Goal: Transaction & Acquisition: Obtain resource

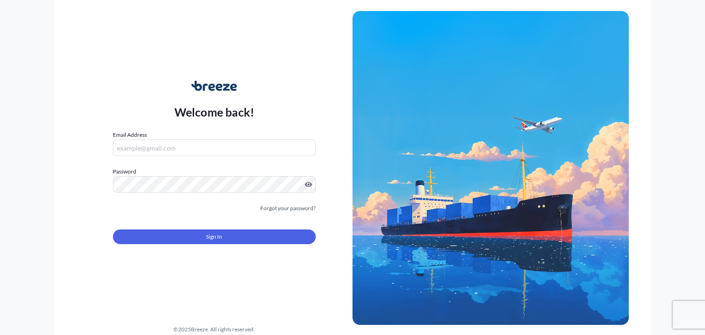
type input "[EMAIL_ADDRESS][DOMAIN_NAME]"
click at [195, 223] on form "Email Address [EMAIL_ADDRESS][DOMAIN_NAME] Password Must include: Upper & lower…" at bounding box center [214, 192] width 203 height 125
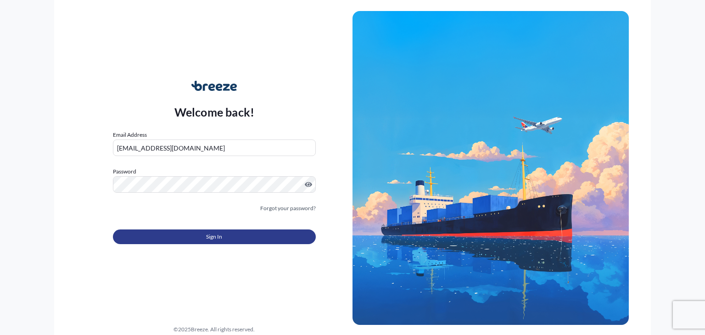
click at [197, 242] on button "Sign In" at bounding box center [214, 237] width 203 height 15
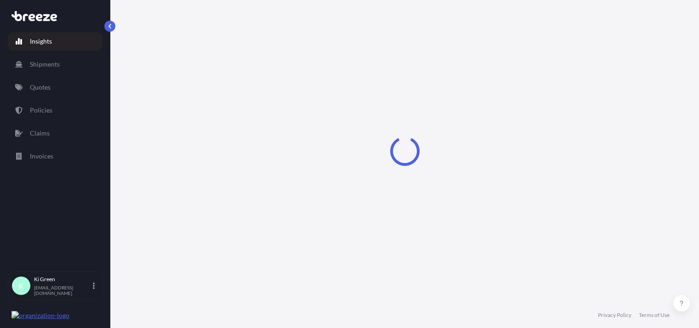
select select "2025"
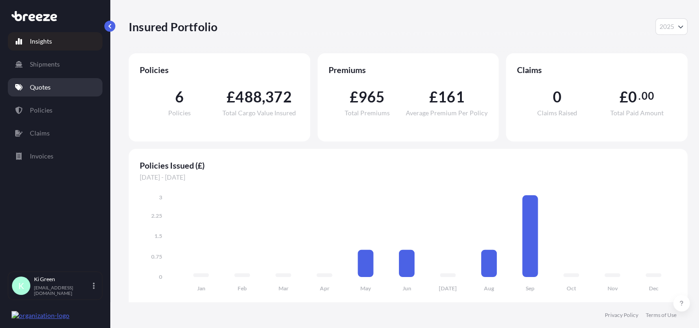
click at [42, 94] on link "Quotes" at bounding box center [55, 87] width 95 height 18
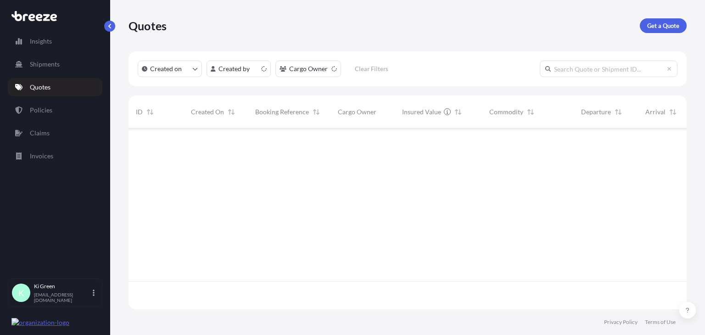
scroll to position [179, 551]
click at [650, 18] on link "Get a Quote" at bounding box center [663, 25] width 47 height 15
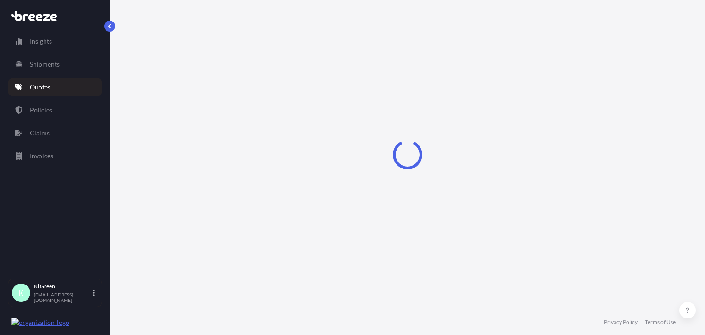
scroll to position [15, 0]
select select "Road"
select select "Sea"
select select "1"
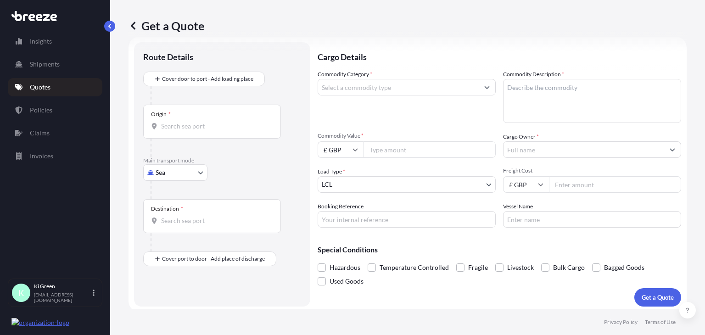
drag, startPoint x: 189, startPoint y: 88, endPoint x: 184, endPoint y: 79, distance: 10.7
click at [188, 87] on div "Cover door to port - Add loading place" at bounding box center [222, 88] width 158 height 33
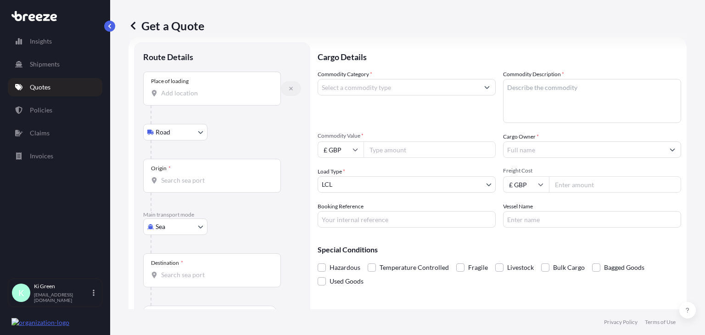
click at [292, 88] on icon "button" at bounding box center [291, 89] width 4 height 4
select select "Road"
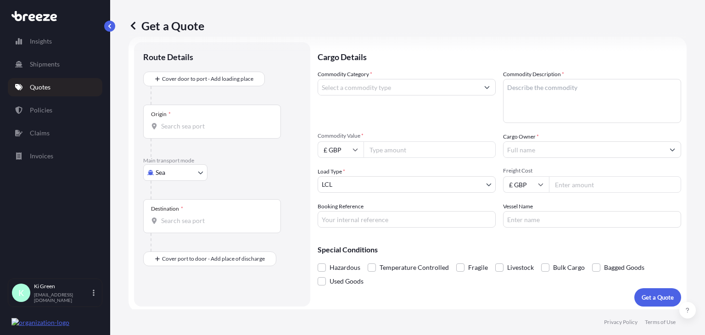
click at [192, 121] on div "Origin *" at bounding box center [212, 122] width 138 height 34
click at [192, 122] on input "Origin *" at bounding box center [215, 126] width 108 height 9
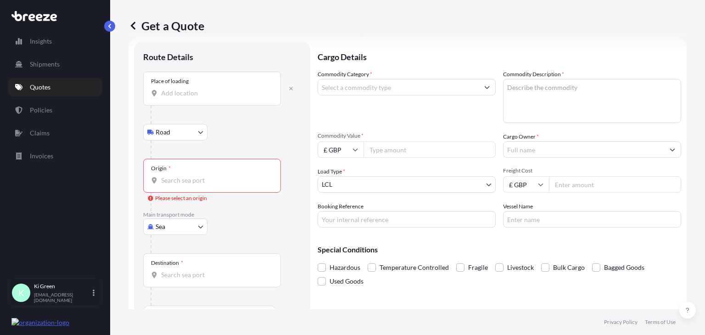
click at [204, 92] on input "Place of loading" at bounding box center [215, 93] width 108 height 9
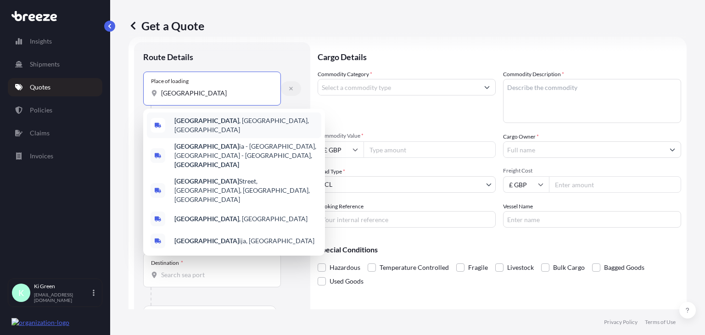
type input "[GEOGRAPHIC_DATA]"
click at [292, 91] on button "button" at bounding box center [291, 88] width 20 height 15
